Goal: Transaction & Acquisition: Purchase product/service

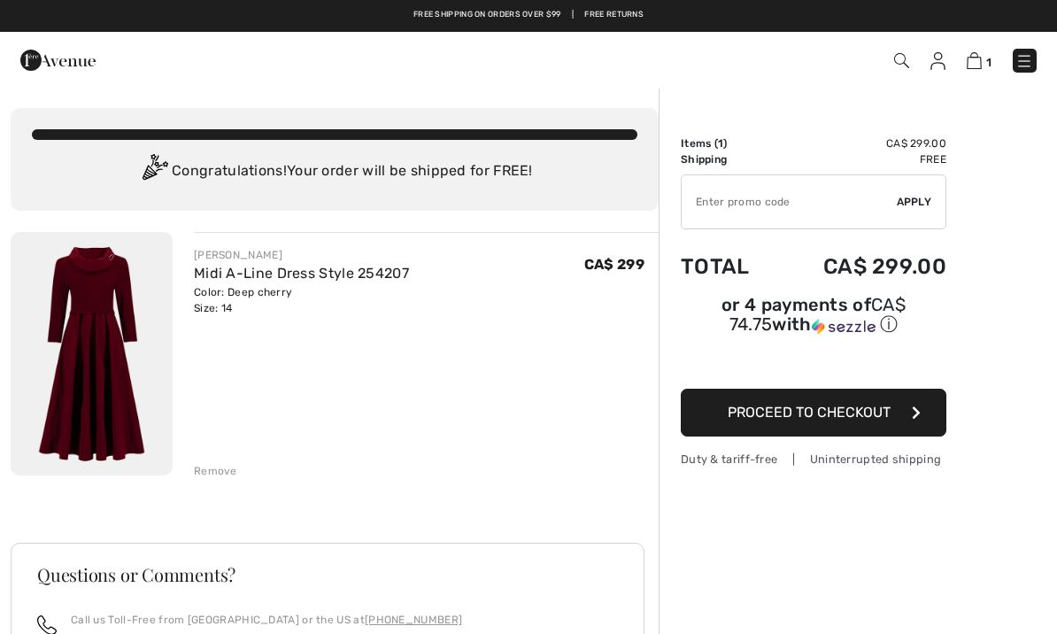
click at [707, 209] on input "TEXT" at bounding box center [789, 201] width 215 height 53
type input "LIVE10"
click at [910, 202] on span "Apply" at bounding box center [914, 202] width 35 height 16
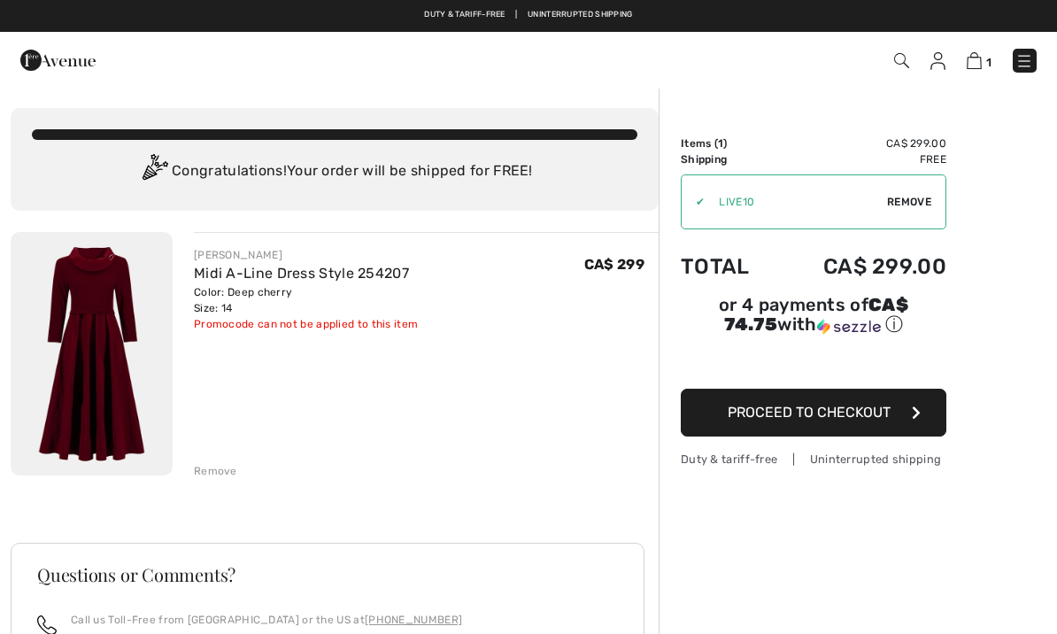
click at [902, 207] on span "Remove" at bounding box center [909, 202] width 44 height 16
click at [52, 66] on img at bounding box center [57, 59] width 75 height 35
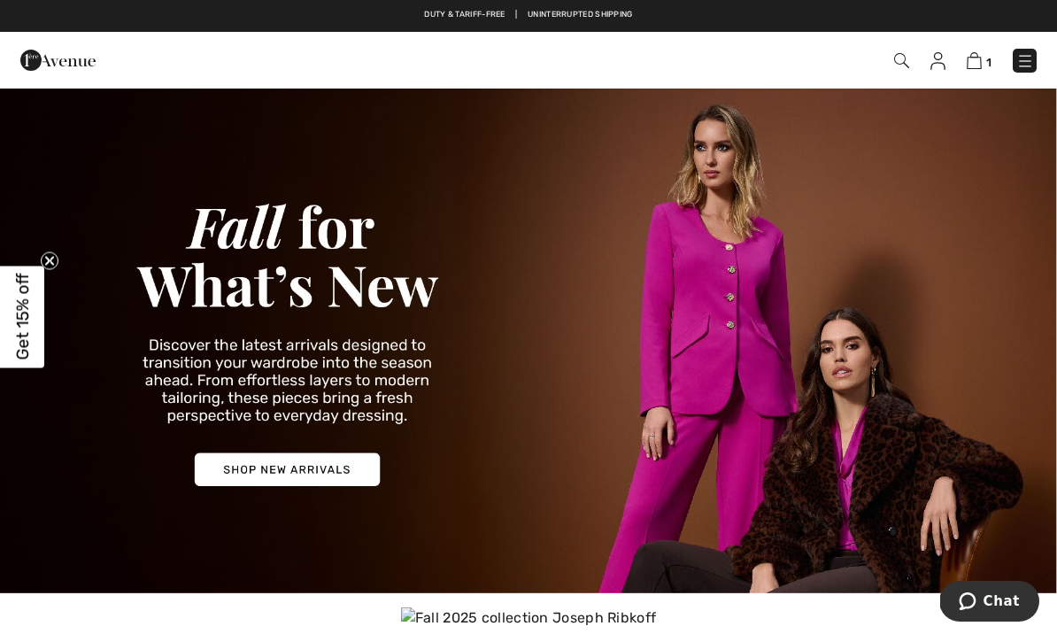
click at [250, 479] on img at bounding box center [528, 340] width 1057 height 506
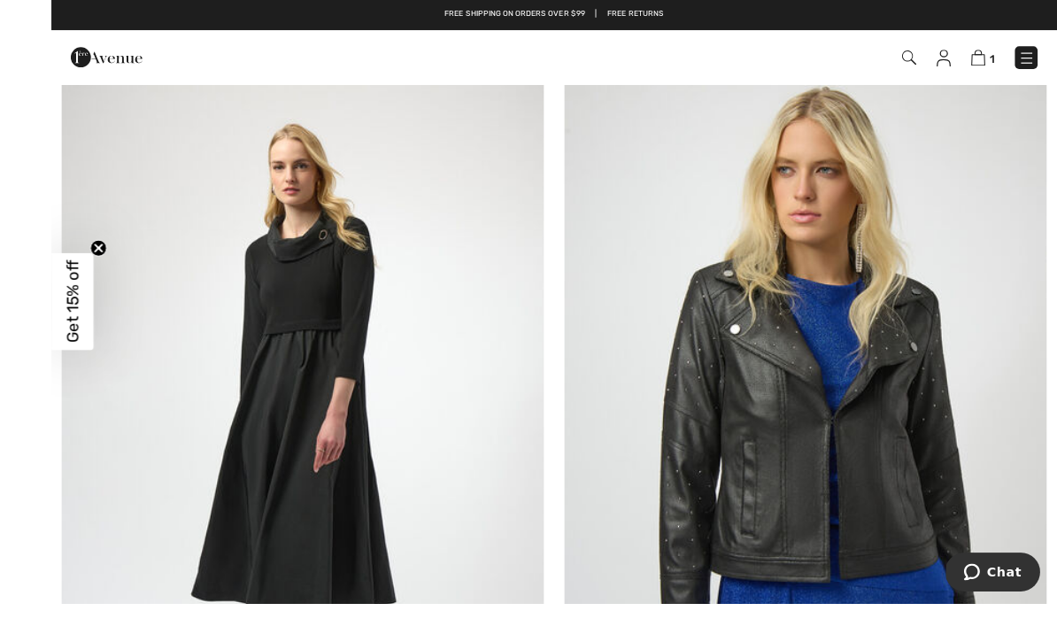
scroll to position [10772, 0]
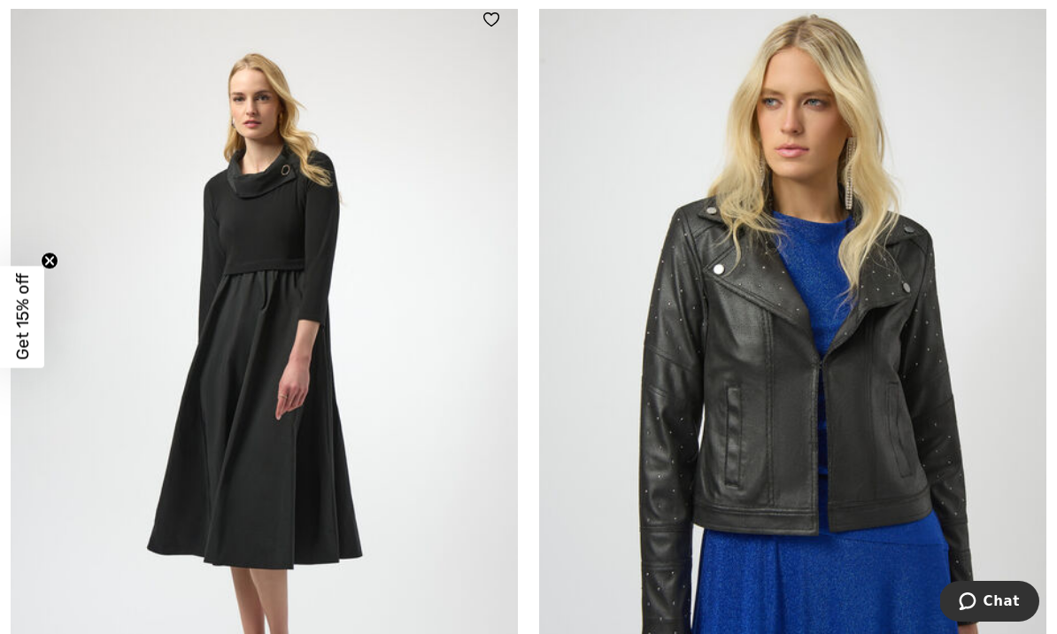
click at [271, 449] on img at bounding box center [264, 373] width 507 height 761
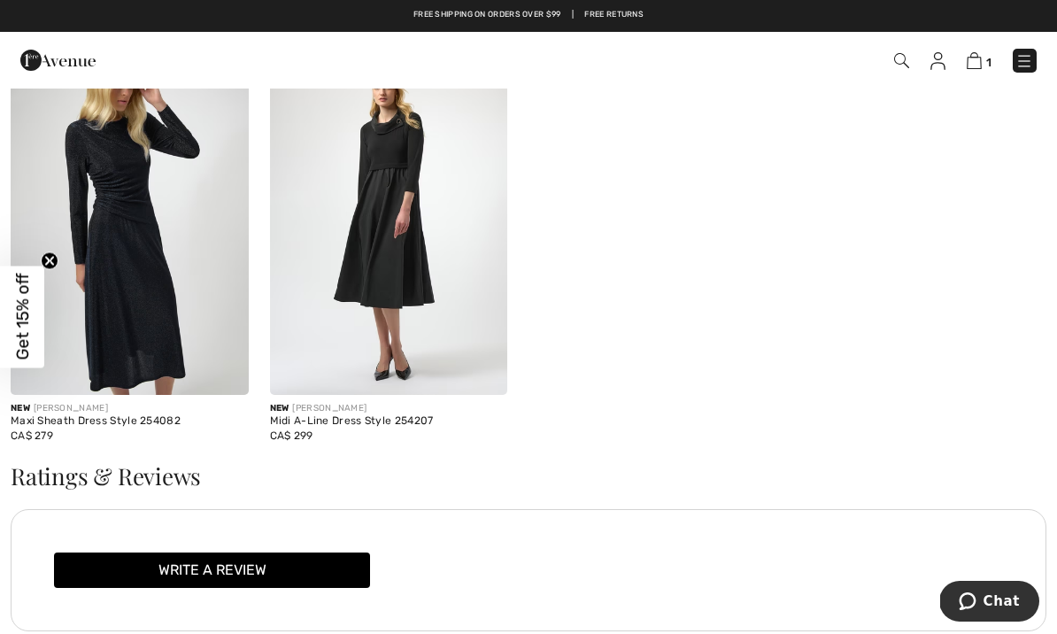
scroll to position [2504, 0]
